Goal: Use online tool/utility: Utilize a website feature to perform a specific function

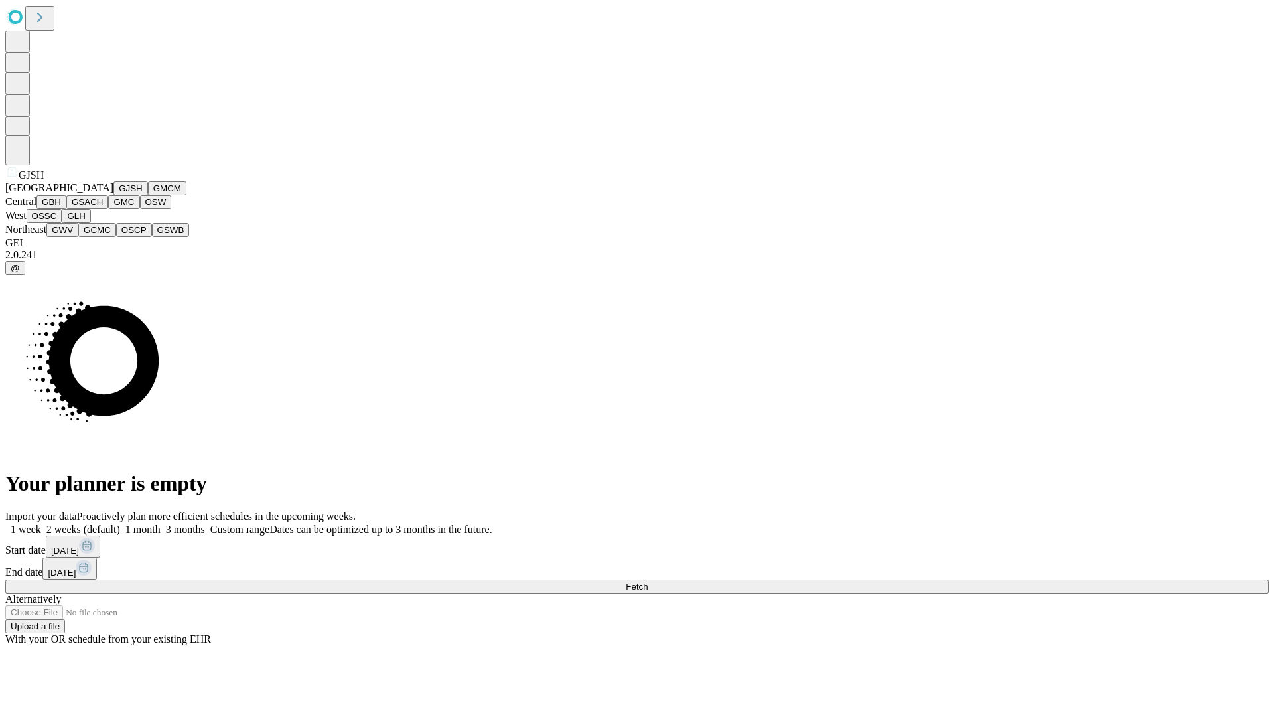
click at [113, 195] on button "GJSH" at bounding box center [130, 188] width 35 height 14
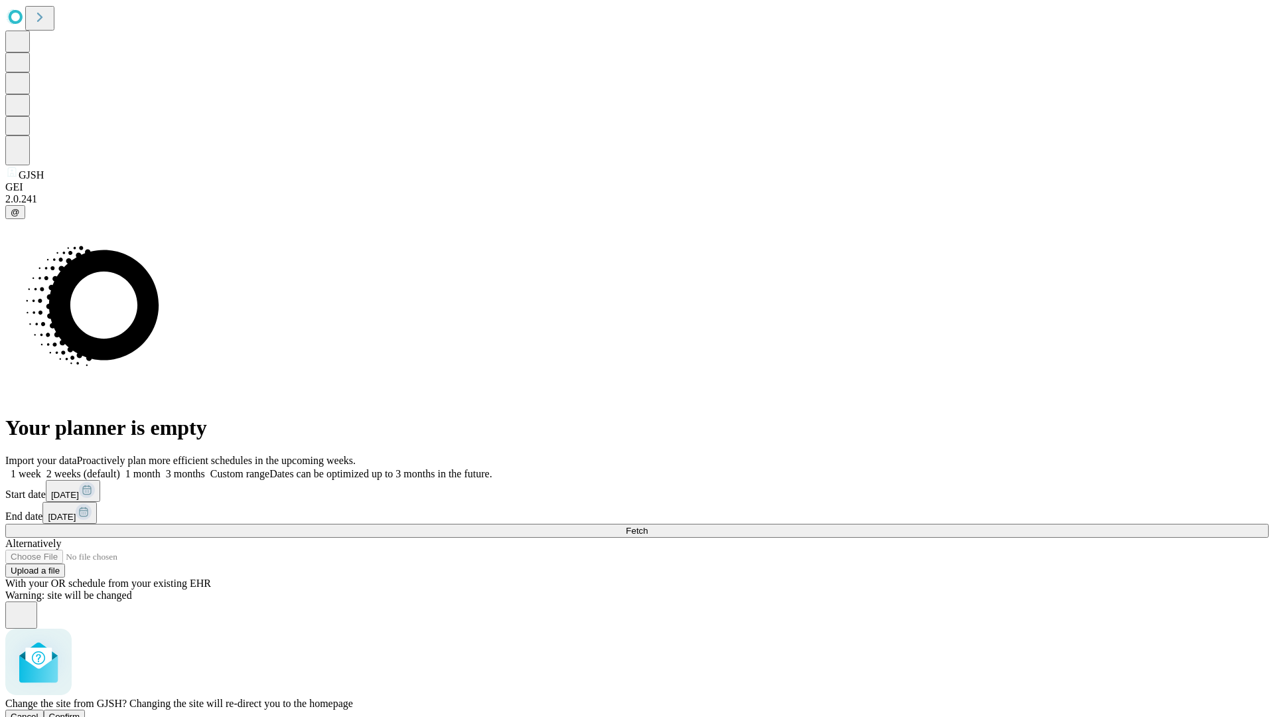
click at [80, 711] on span "Confirm" at bounding box center [64, 716] width 31 height 10
click at [120, 468] on label "2 weeks (default)" at bounding box center [80, 473] width 79 height 11
click at [648, 525] on span "Fetch" at bounding box center [637, 530] width 22 height 10
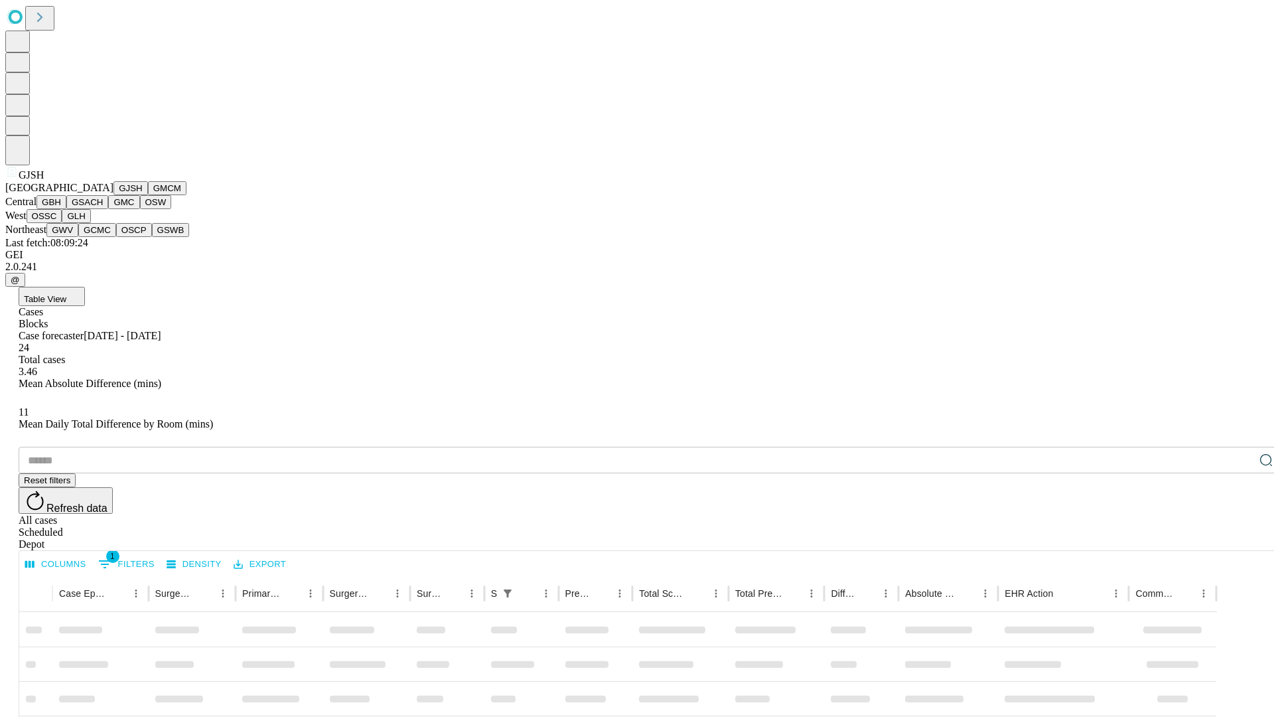
click at [148, 195] on button "GMCM" at bounding box center [167, 188] width 38 height 14
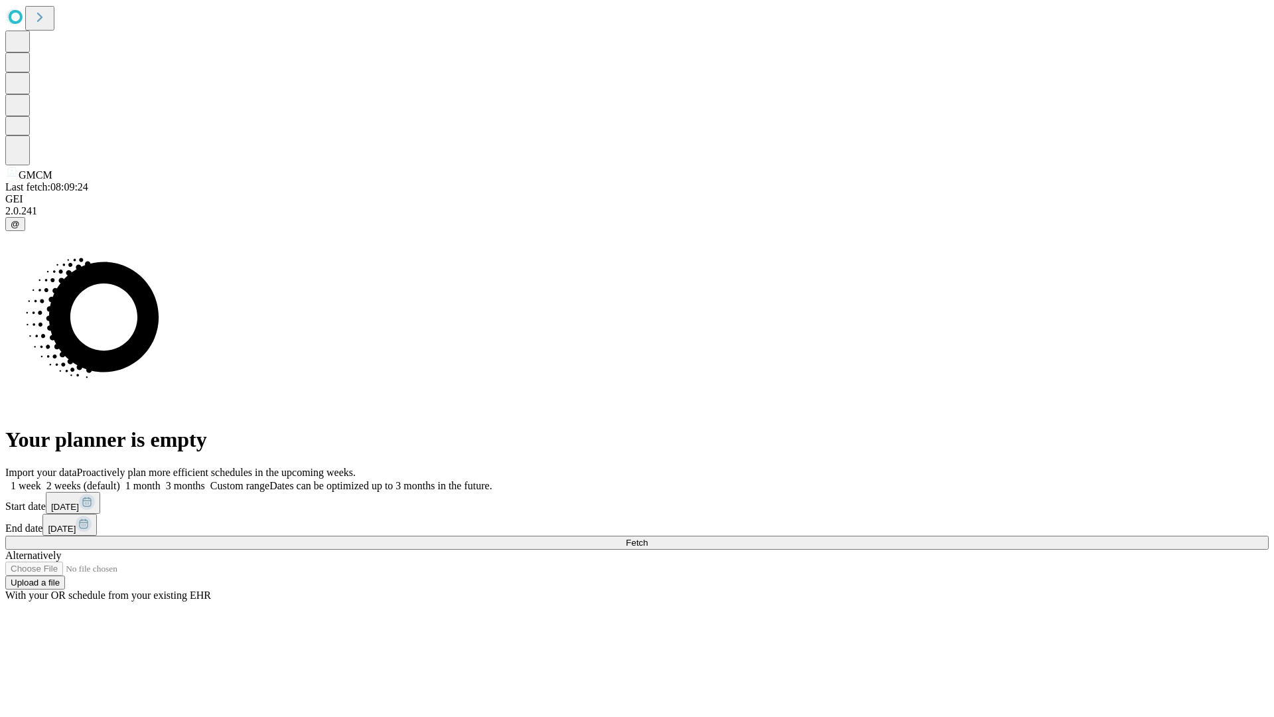
click at [120, 480] on label "2 weeks (default)" at bounding box center [80, 485] width 79 height 11
click at [648, 537] on span "Fetch" at bounding box center [637, 542] width 22 height 10
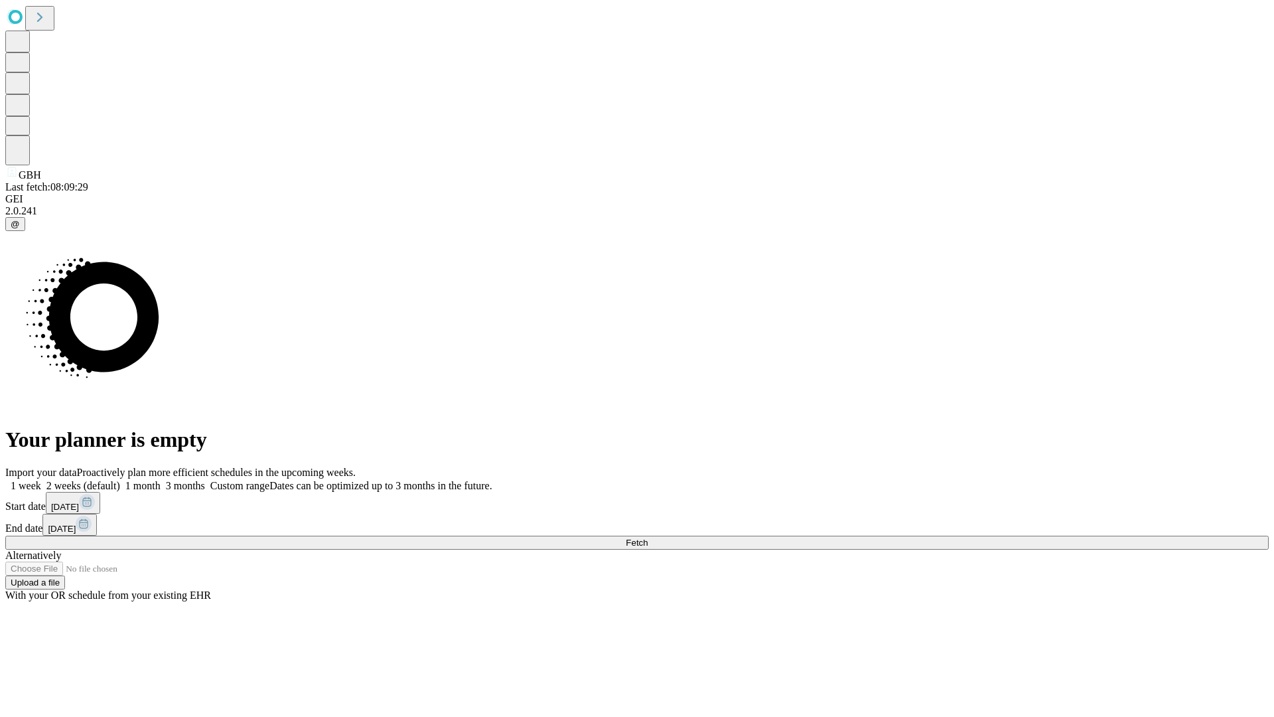
click at [120, 480] on label "2 weeks (default)" at bounding box center [80, 485] width 79 height 11
click at [648, 537] on span "Fetch" at bounding box center [637, 542] width 22 height 10
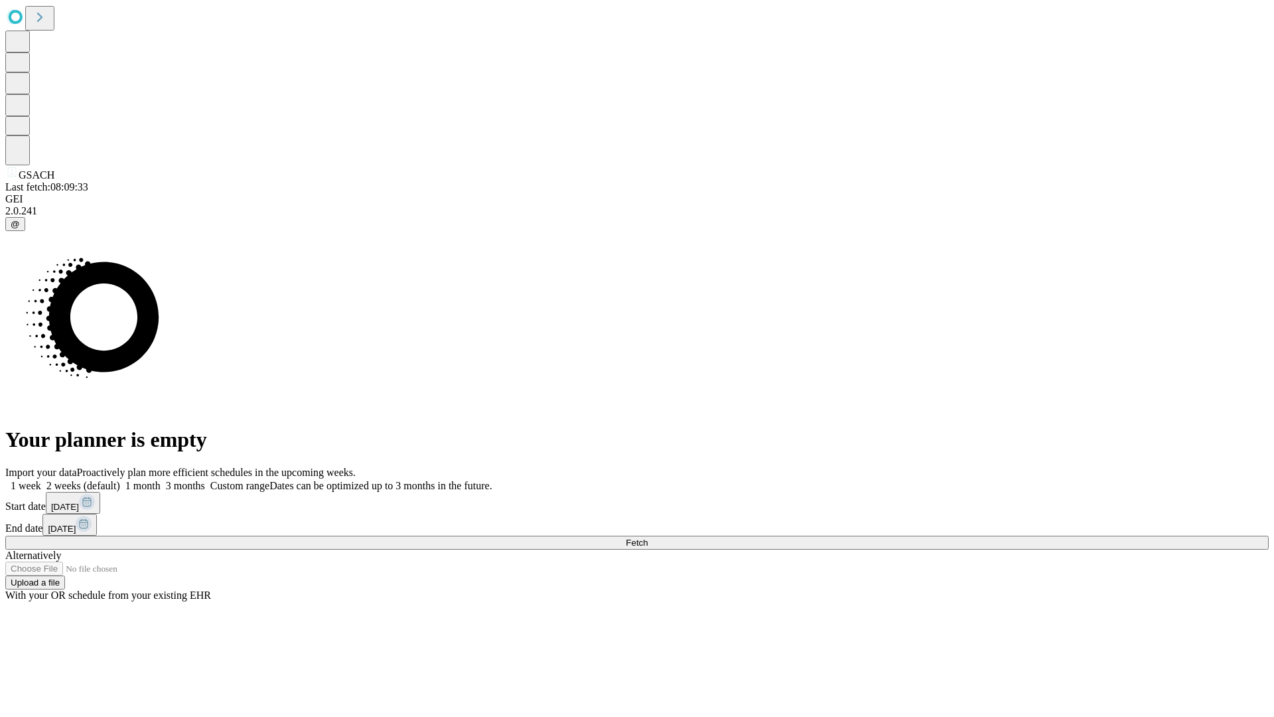
click at [120, 480] on label "2 weeks (default)" at bounding box center [80, 485] width 79 height 11
click at [648, 537] on span "Fetch" at bounding box center [637, 542] width 22 height 10
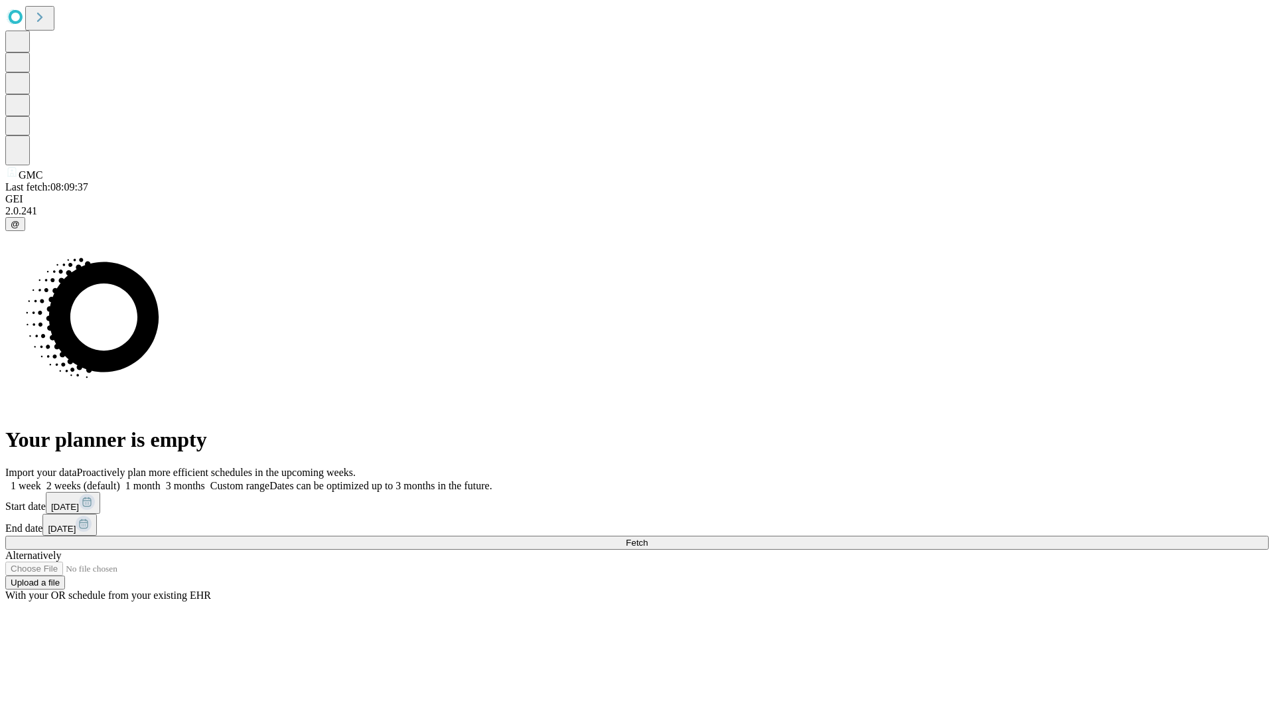
click at [120, 480] on label "2 weeks (default)" at bounding box center [80, 485] width 79 height 11
click at [648, 537] on span "Fetch" at bounding box center [637, 542] width 22 height 10
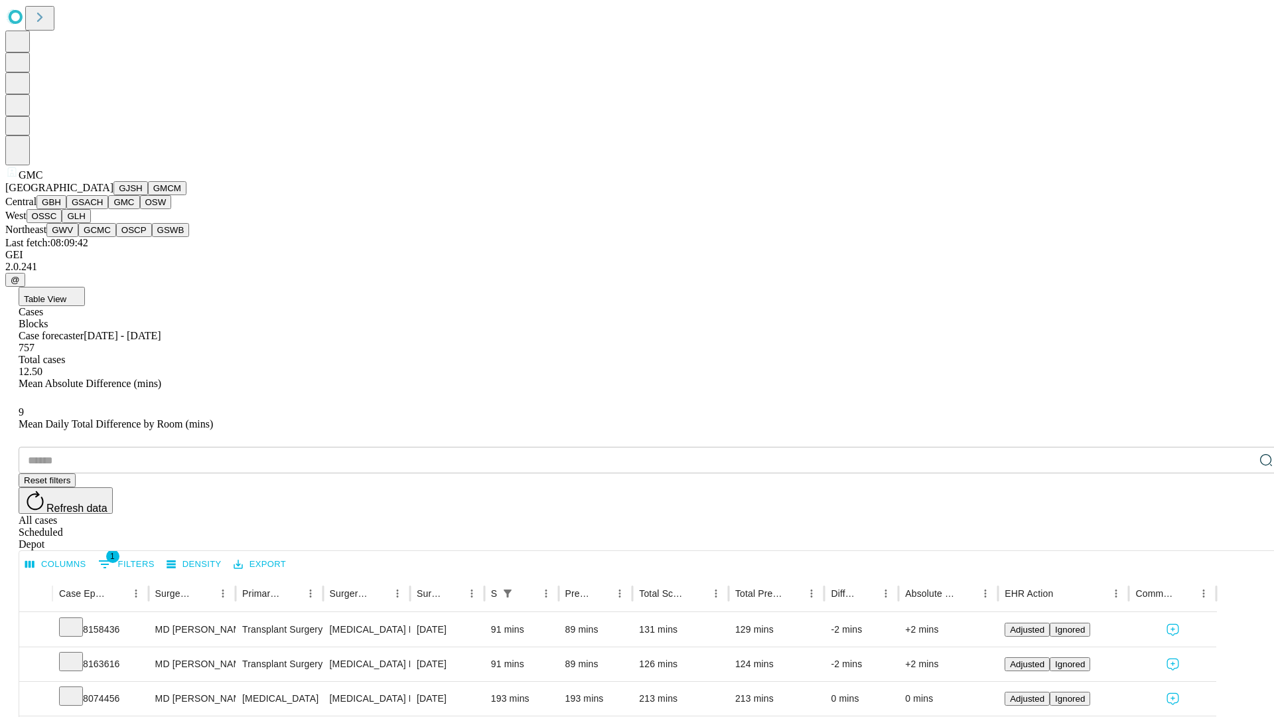
click at [140, 209] on button "OSW" at bounding box center [156, 202] width 32 height 14
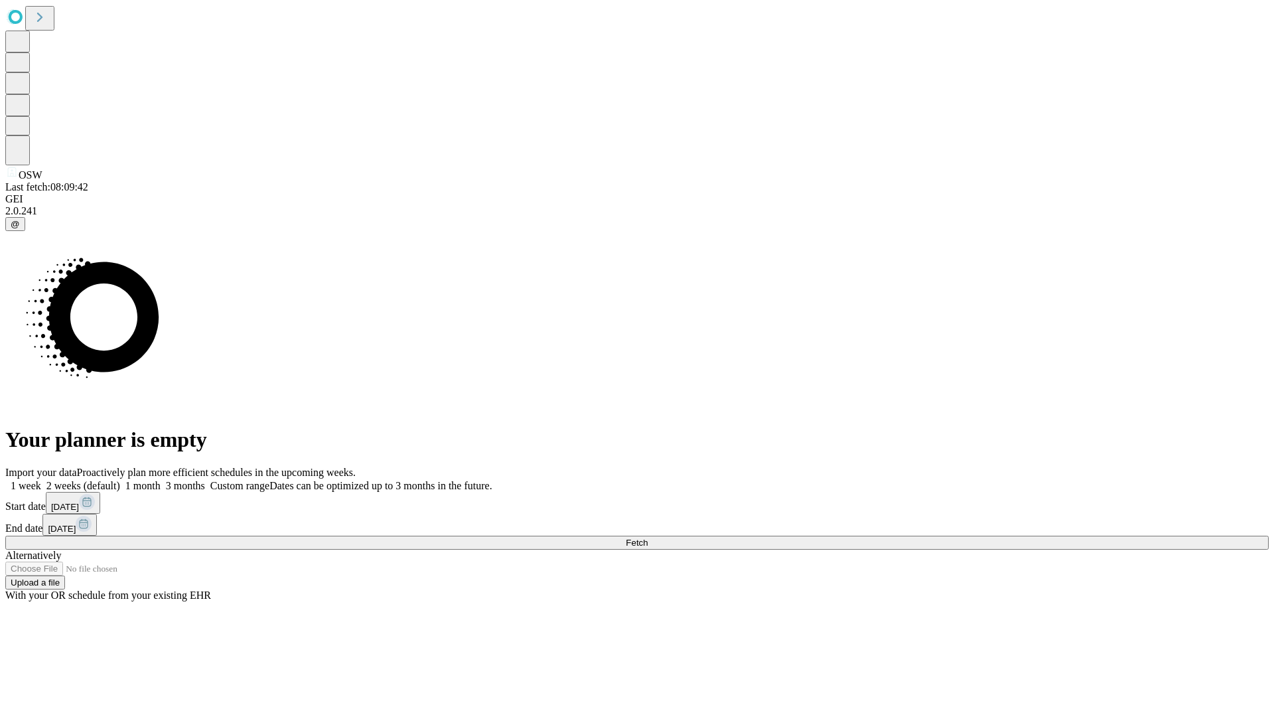
click at [120, 480] on label "2 weeks (default)" at bounding box center [80, 485] width 79 height 11
click at [648, 537] on span "Fetch" at bounding box center [637, 542] width 22 height 10
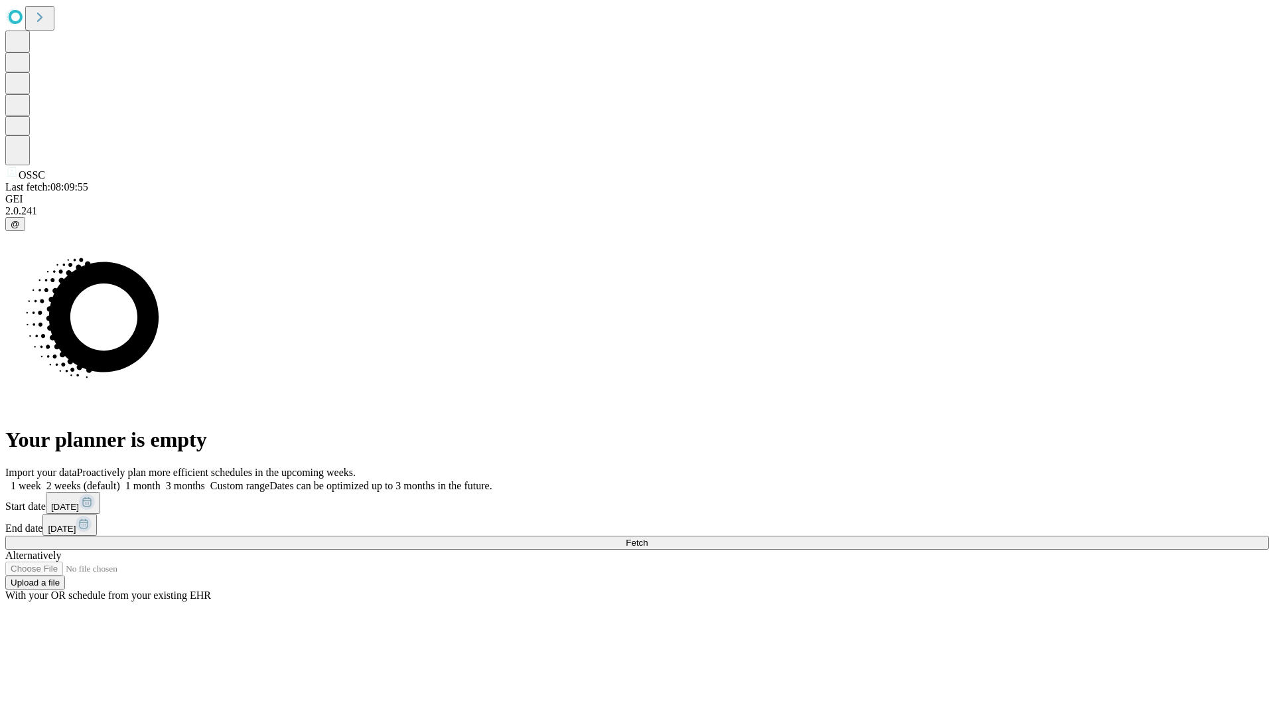
click at [120, 480] on label "2 weeks (default)" at bounding box center [80, 485] width 79 height 11
click at [648, 537] on span "Fetch" at bounding box center [637, 542] width 22 height 10
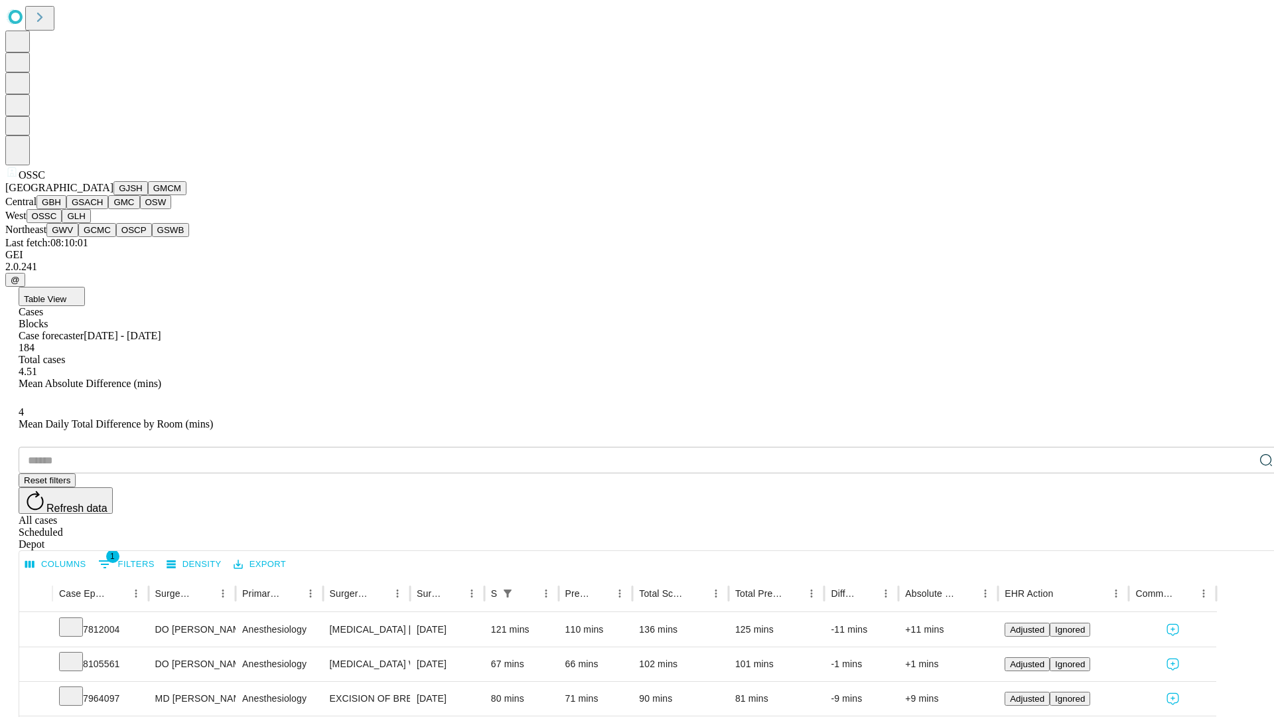
click at [90, 223] on button "GLH" at bounding box center [76, 216] width 29 height 14
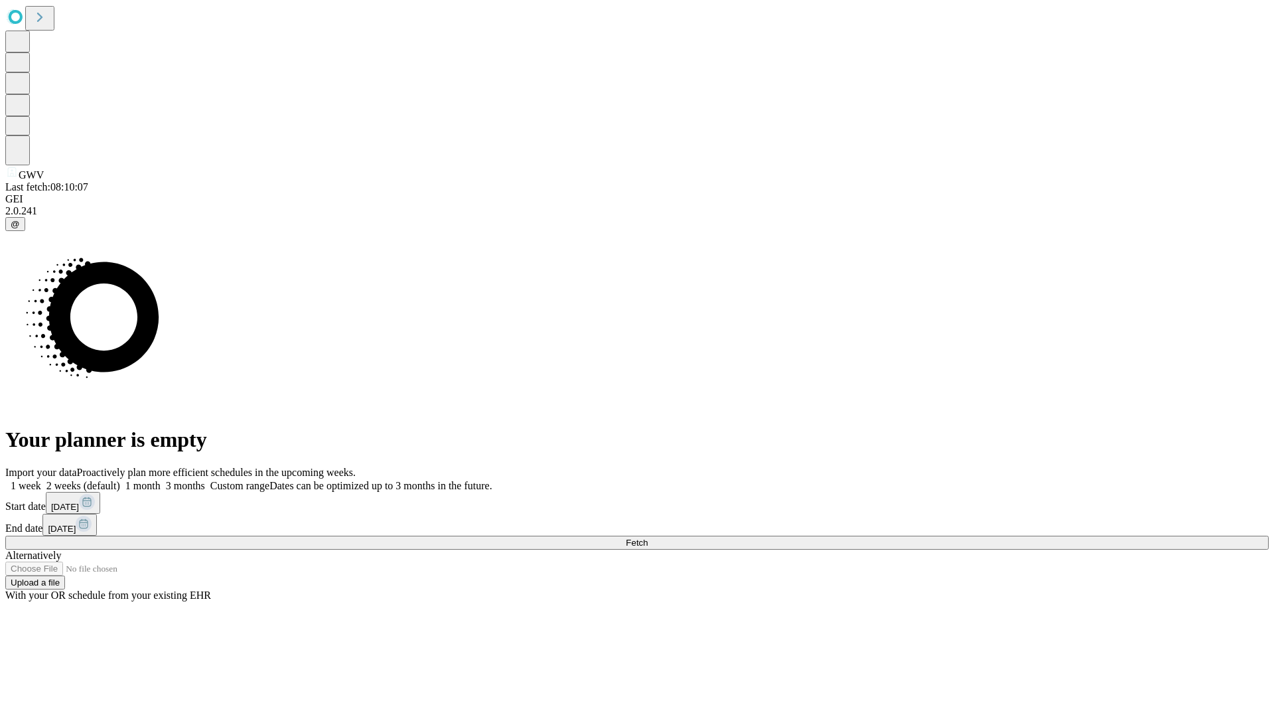
click at [120, 480] on label "2 weeks (default)" at bounding box center [80, 485] width 79 height 11
click at [648, 537] on span "Fetch" at bounding box center [637, 542] width 22 height 10
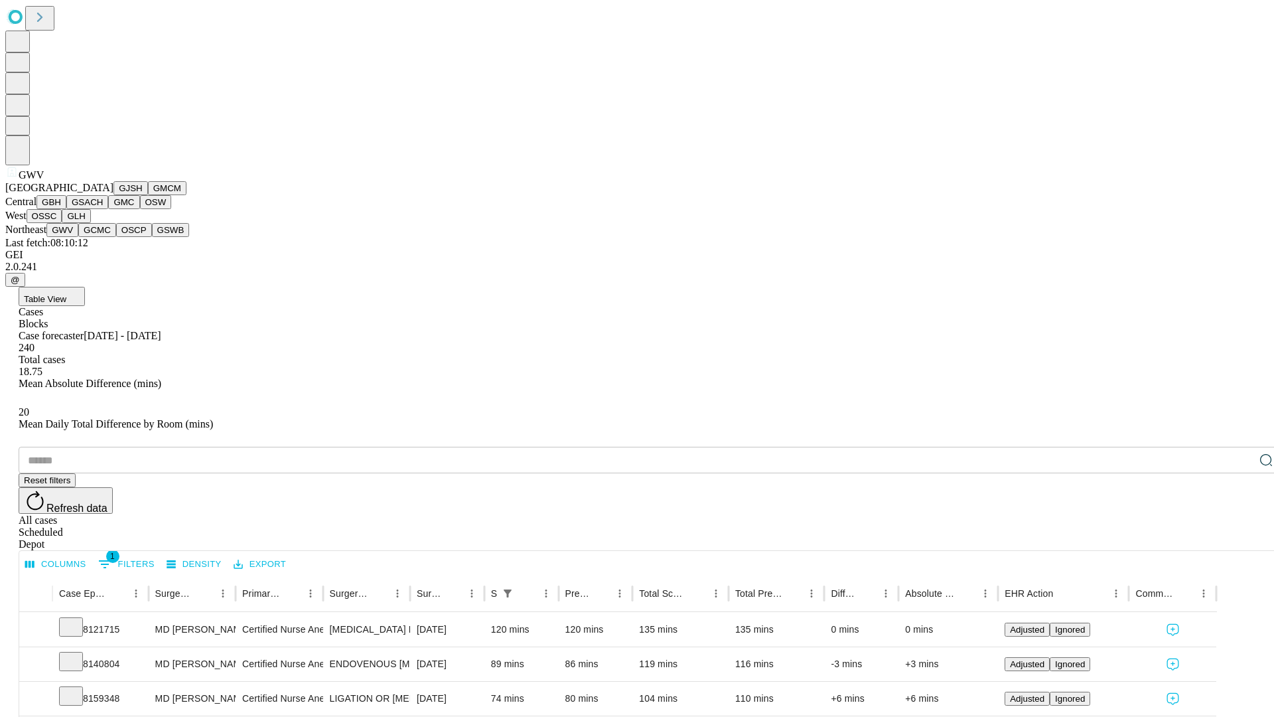
click at [103, 237] on button "GCMC" at bounding box center [97, 230] width 38 height 14
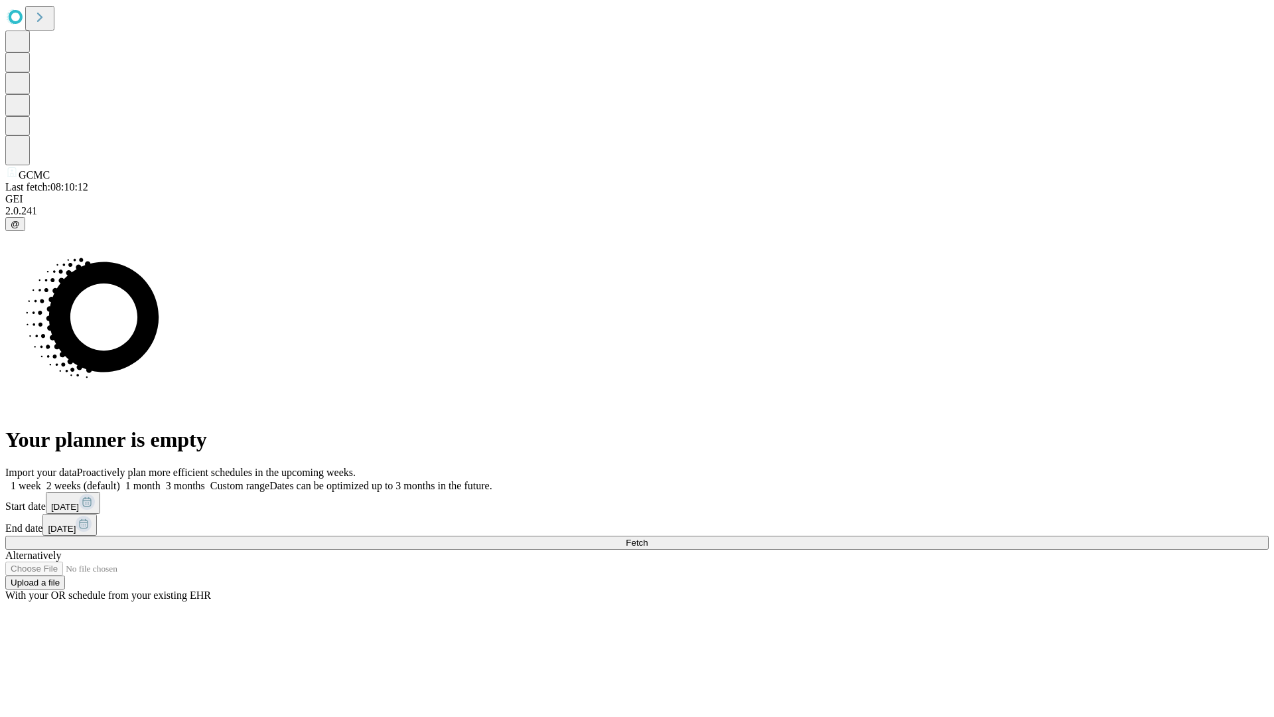
click at [120, 480] on label "2 weeks (default)" at bounding box center [80, 485] width 79 height 11
click at [648, 537] on span "Fetch" at bounding box center [637, 542] width 22 height 10
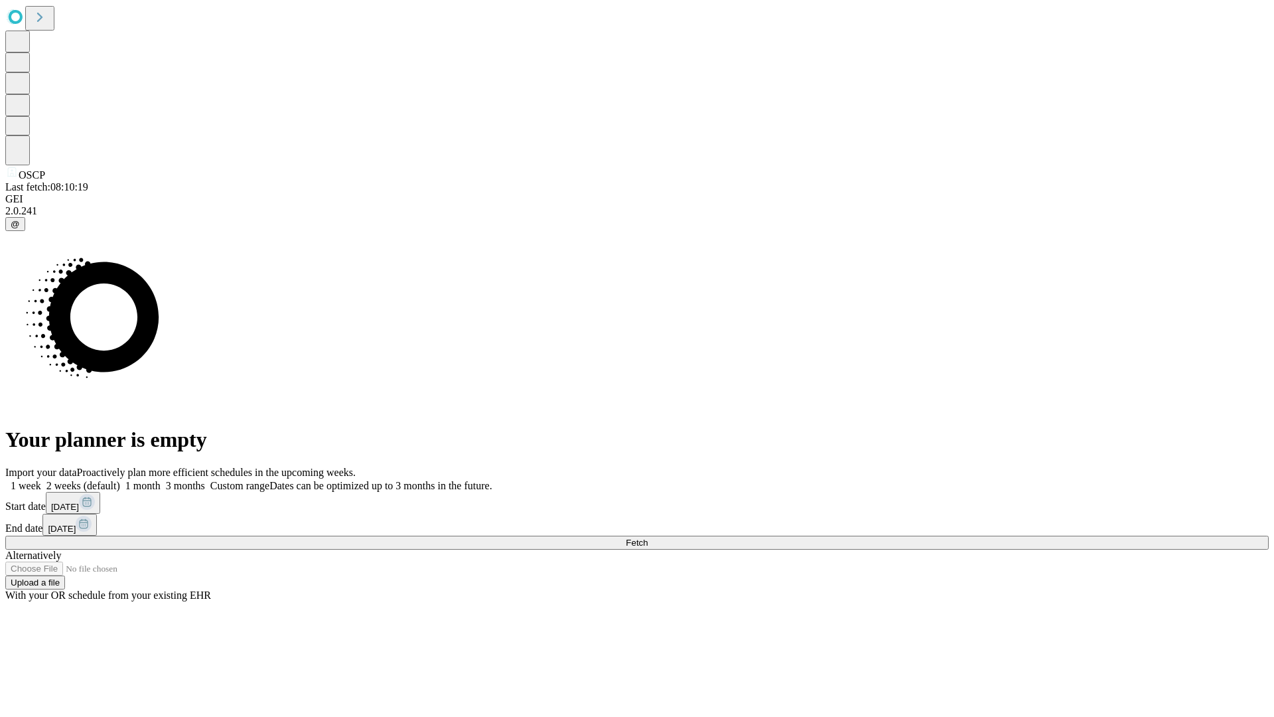
click at [120, 480] on label "2 weeks (default)" at bounding box center [80, 485] width 79 height 11
click at [648, 537] on span "Fetch" at bounding box center [637, 542] width 22 height 10
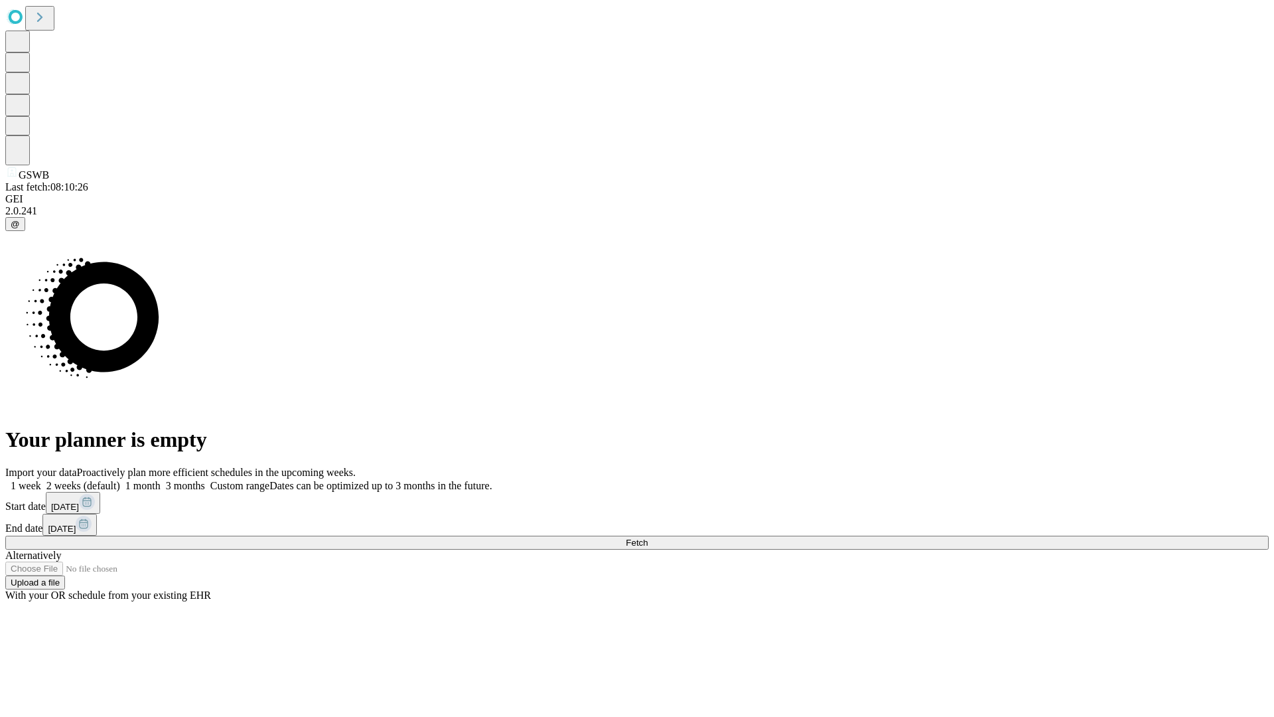
click at [120, 480] on label "2 weeks (default)" at bounding box center [80, 485] width 79 height 11
click at [648, 537] on span "Fetch" at bounding box center [637, 542] width 22 height 10
